Goal: Navigation & Orientation: Find specific page/section

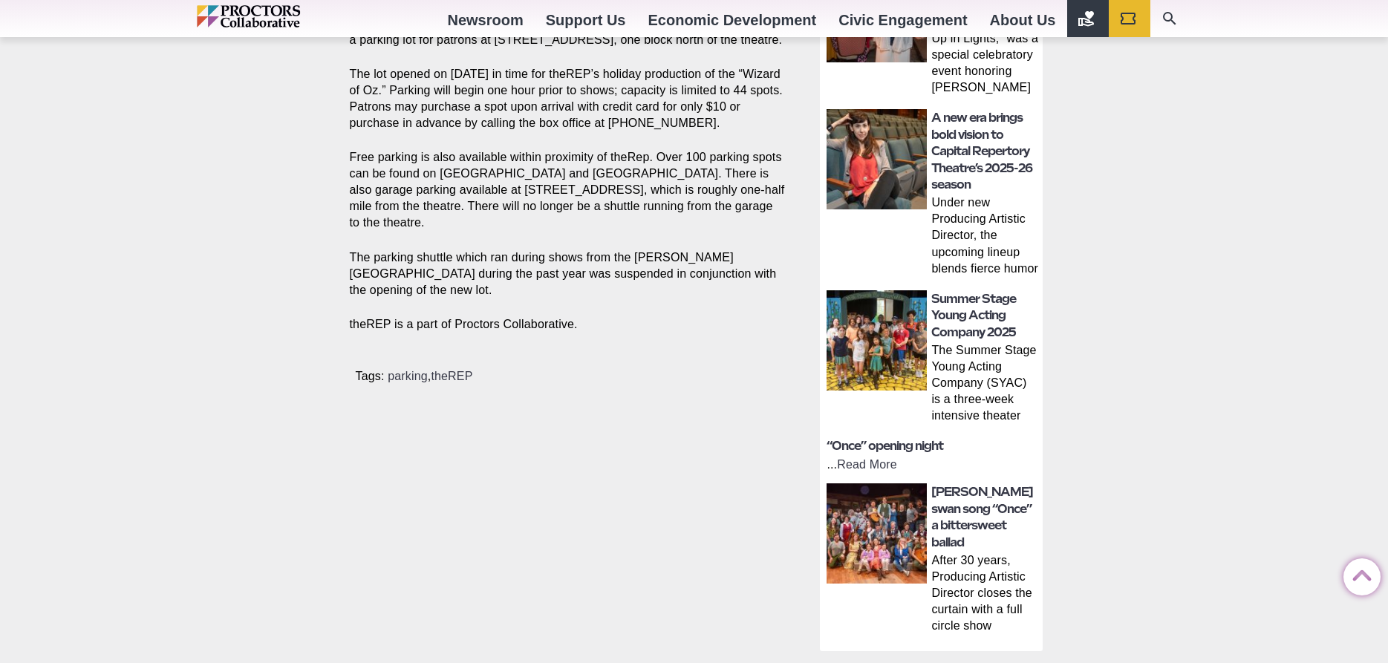
scroll to position [303, 0]
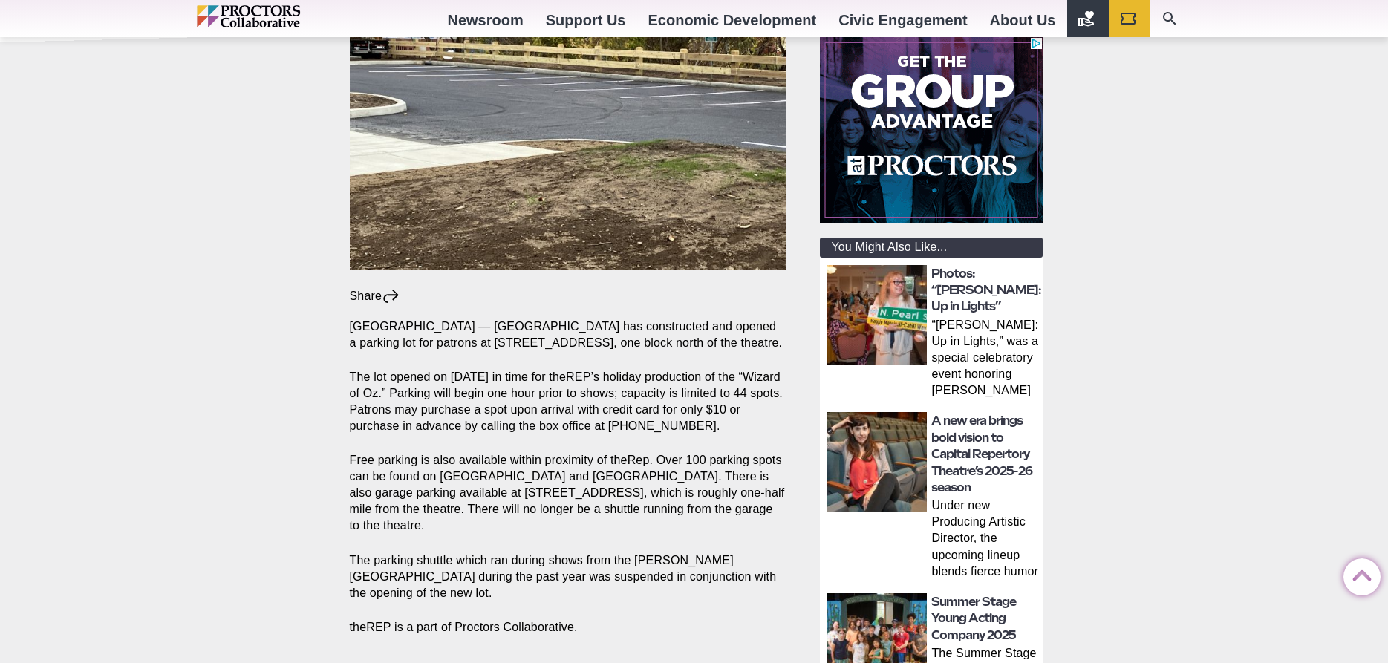
click at [888, 308] on img at bounding box center [877, 315] width 100 height 100
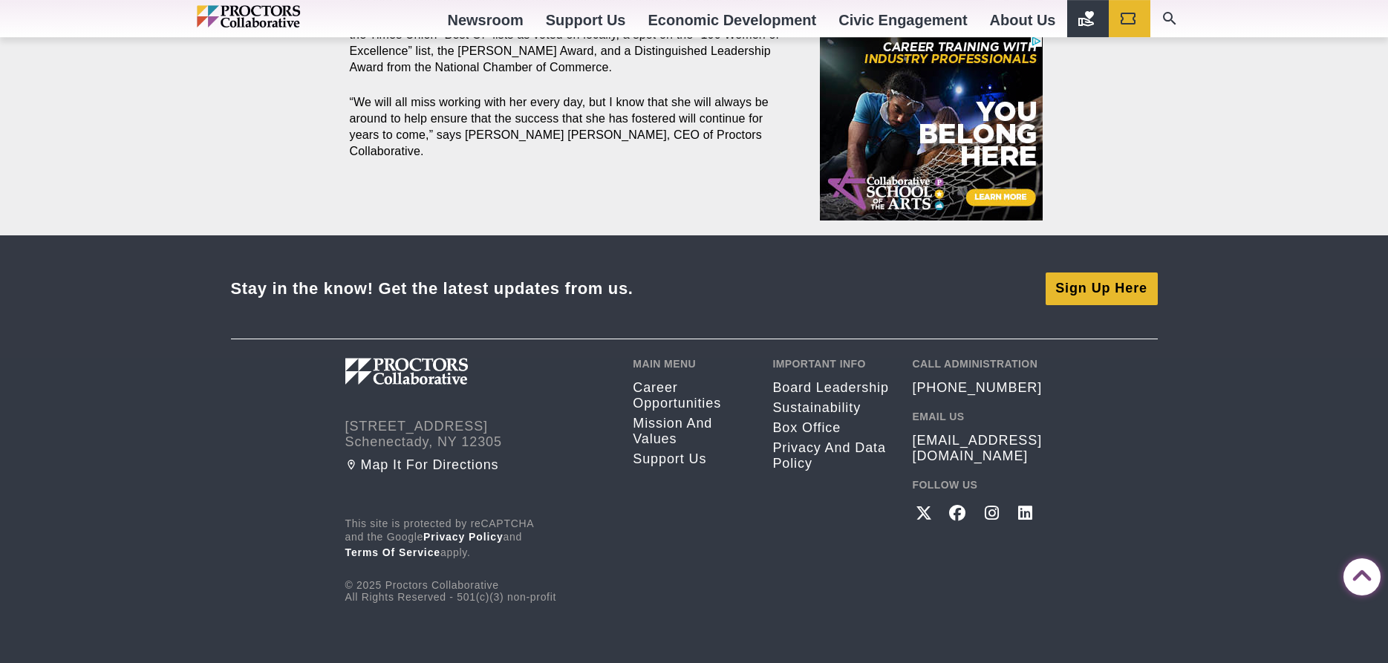
scroll to position [1603, 0]
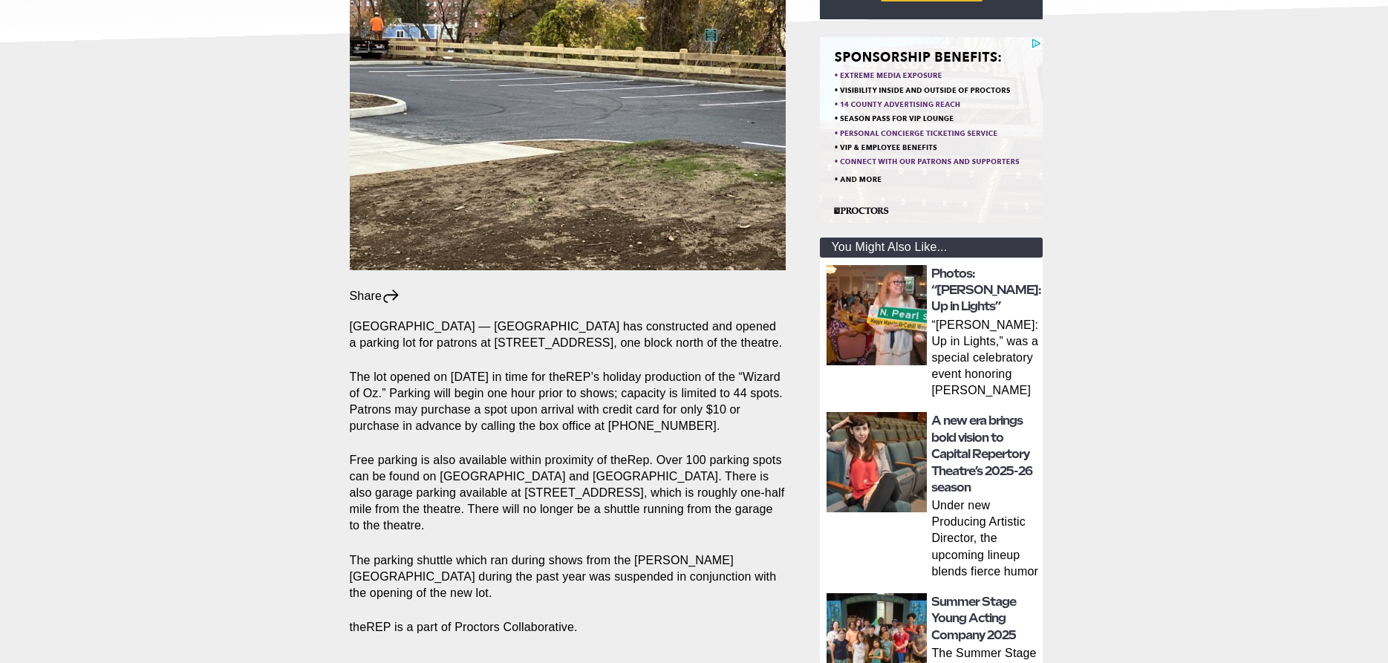
click at [887, 431] on img at bounding box center [877, 462] width 100 height 100
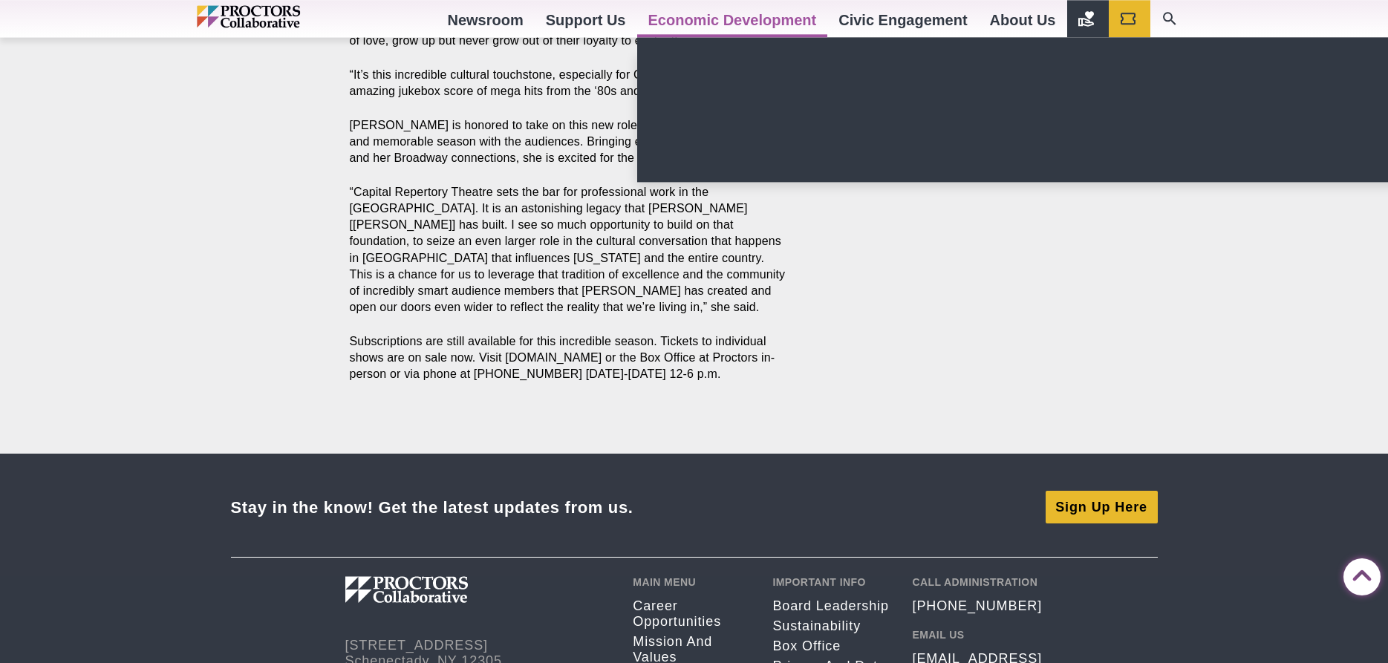
scroll to position [2539, 0]
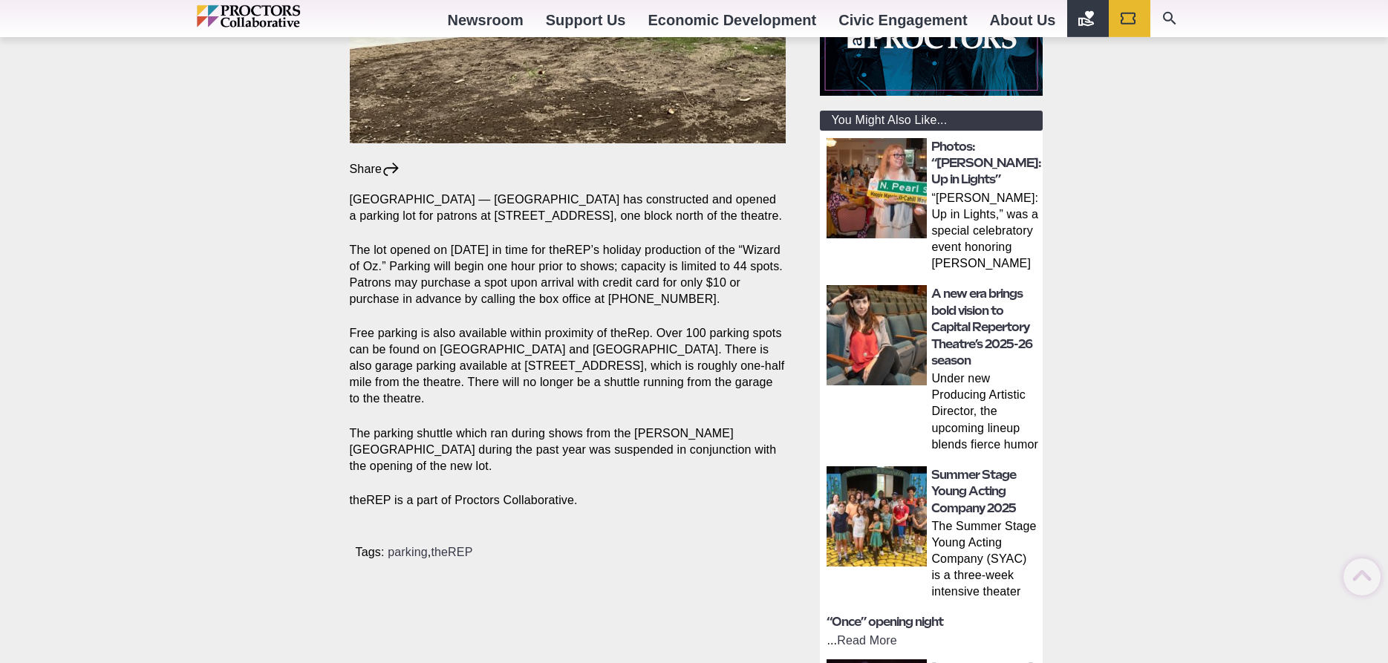
scroll to position [454, 0]
